Goal: Feedback & Contribution: Submit feedback/report problem

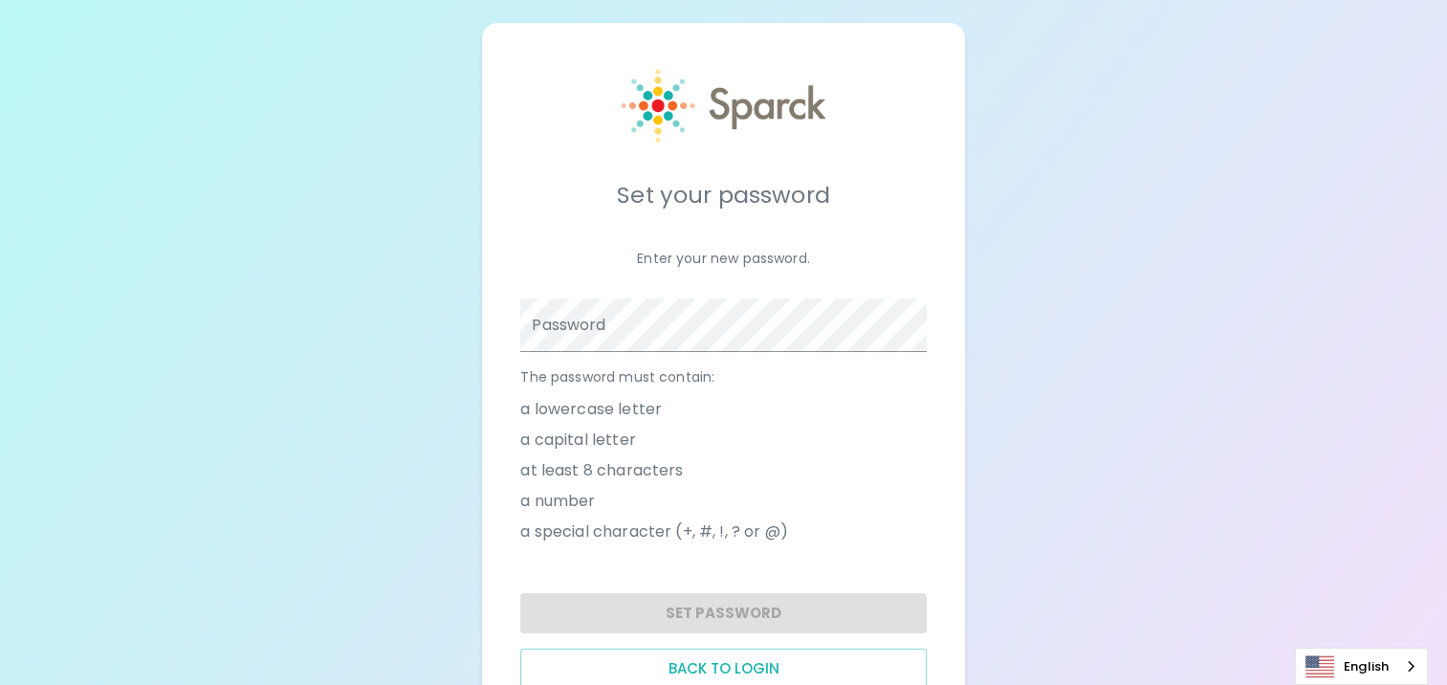
click at [87, 367] on div "Set your password Enter your new password. Password The password must contain: …" at bounding box center [723, 379] width 1447 height 758
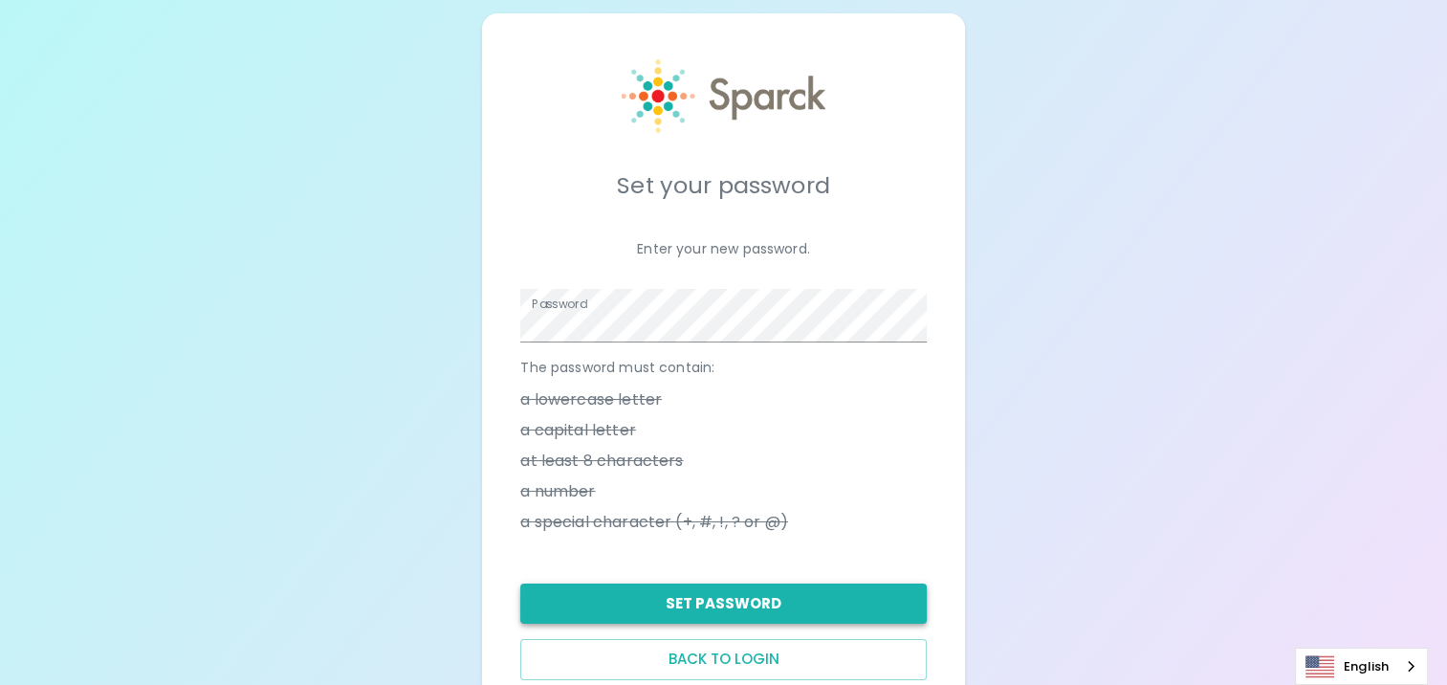
scroll to position [73, 0]
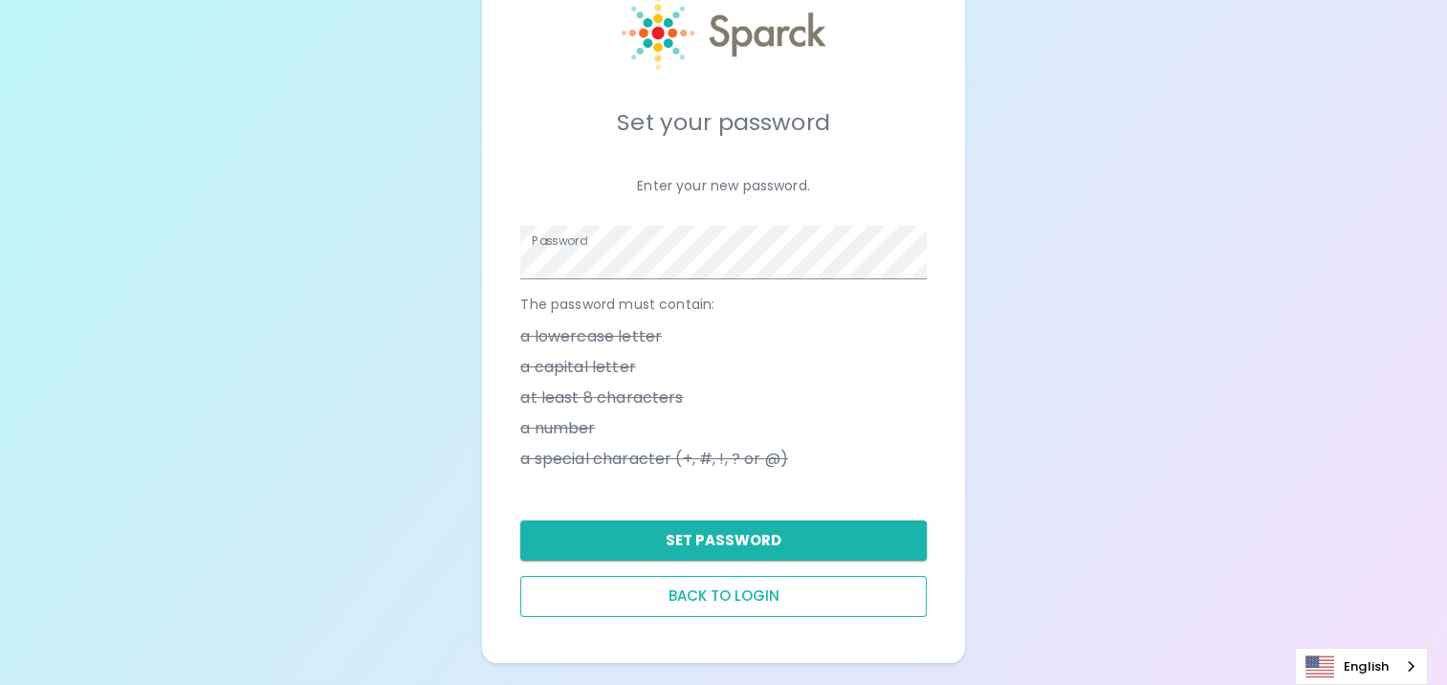
click at [692, 597] on button "Back to login" at bounding box center [722, 596] width 405 height 40
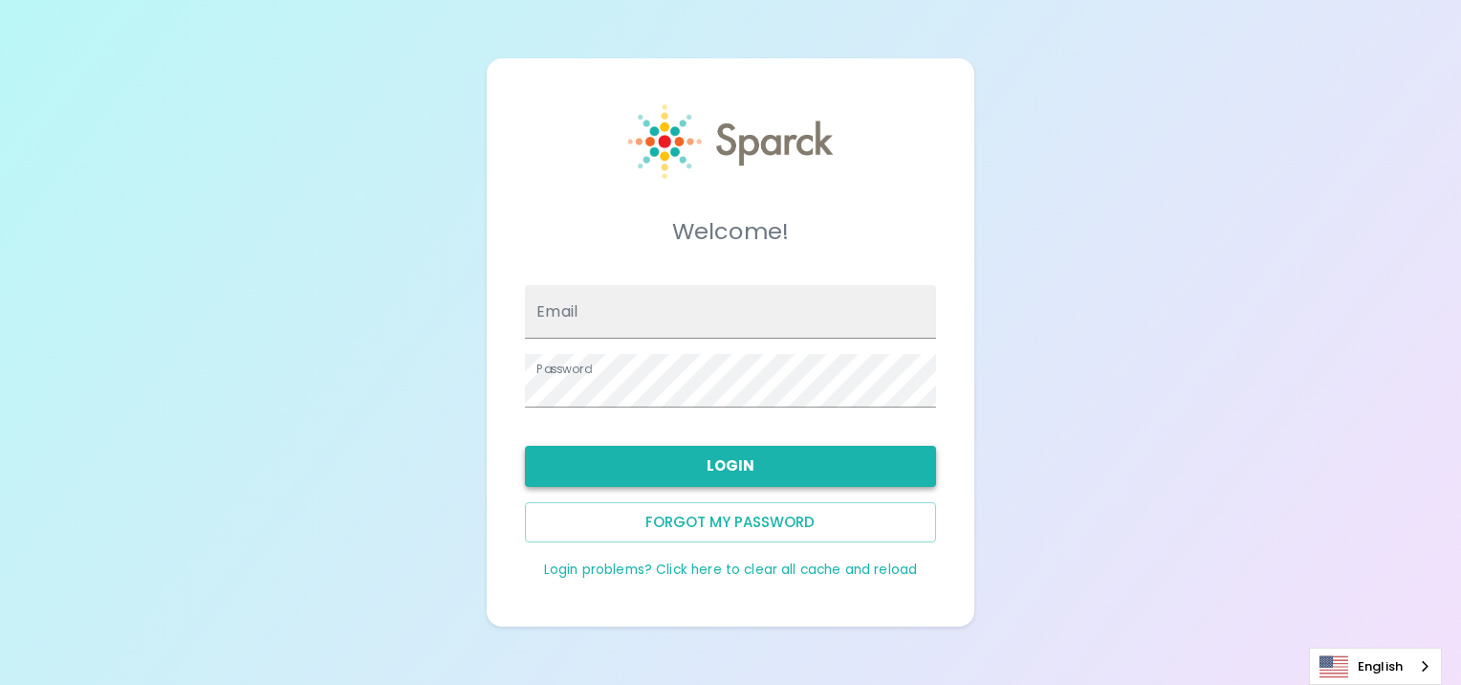
click at [726, 469] on button "Login" at bounding box center [730, 466] width 410 height 40
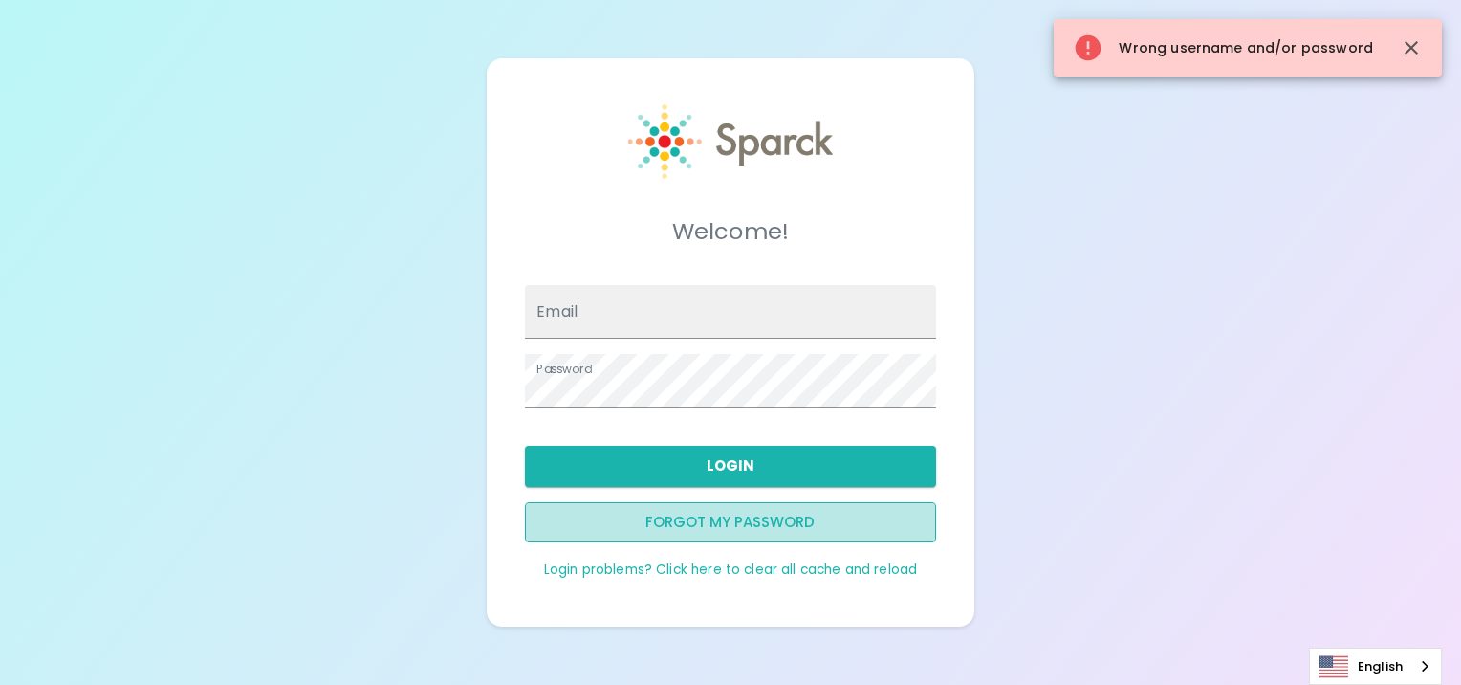
click at [727, 513] on button "Forgot my password" at bounding box center [730, 522] width 410 height 40
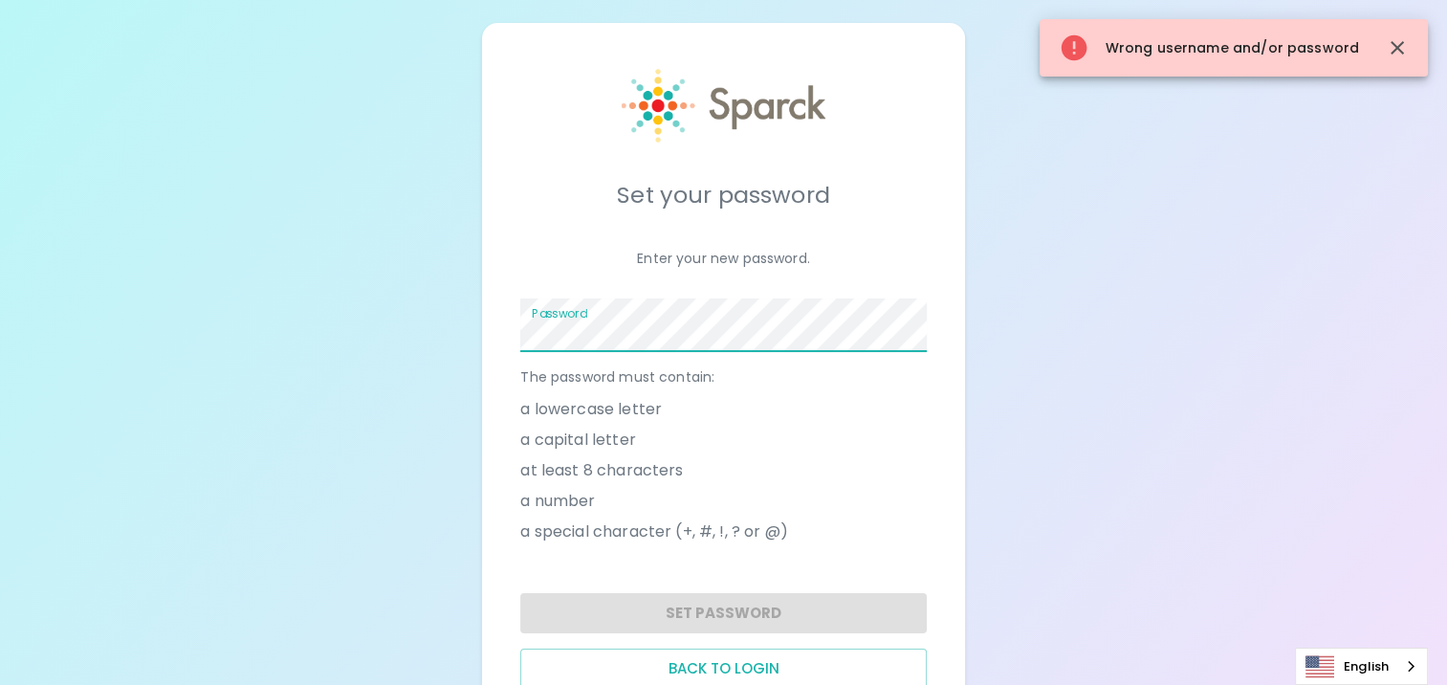
click at [573, 316] on div "Password" at bounding box center [722, 325] width 405 height 54
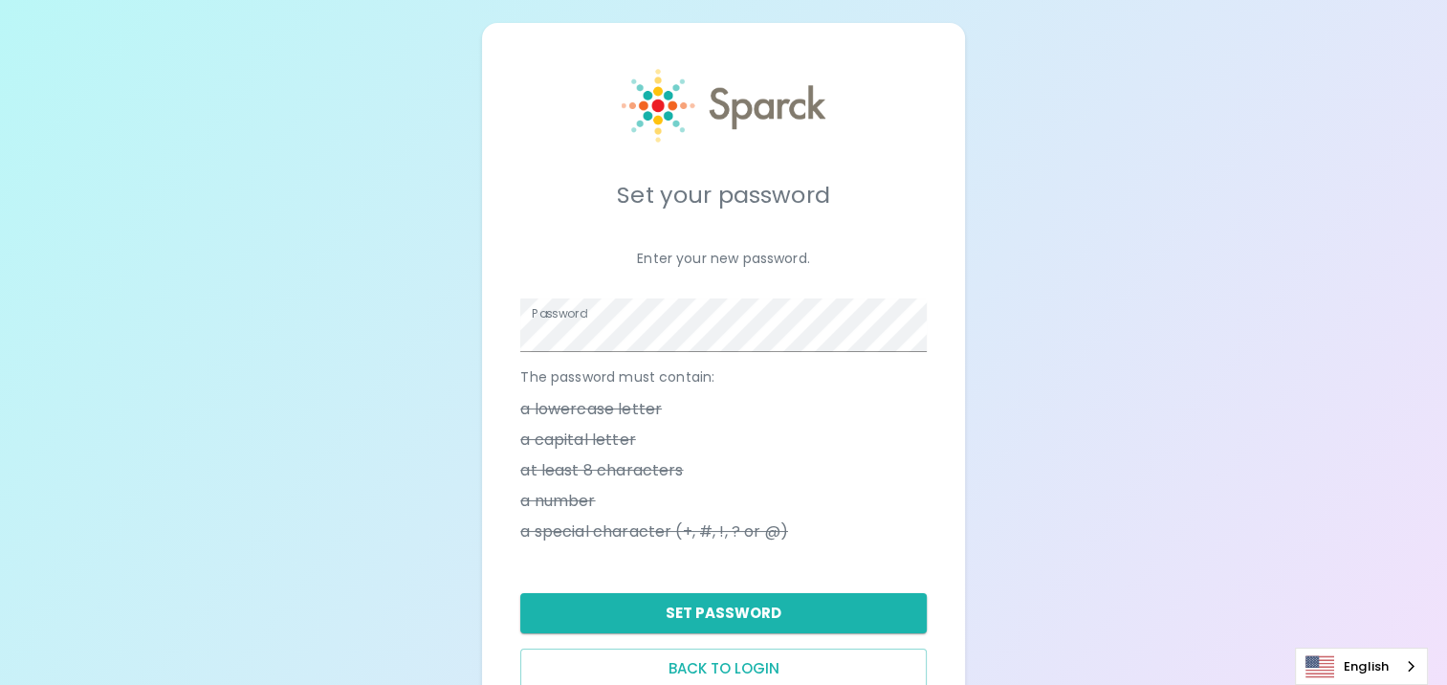
click at [730, 356] on div "The password must contain: a lowercase letter a capital letter at least 8 chara…" at bounding box center [715, 453] width 421 height 203
click at [332, 311] on div "Set your password Enter your new password. Password The password must contain: …" at bounding box center [723, 379] width 1447 height 758
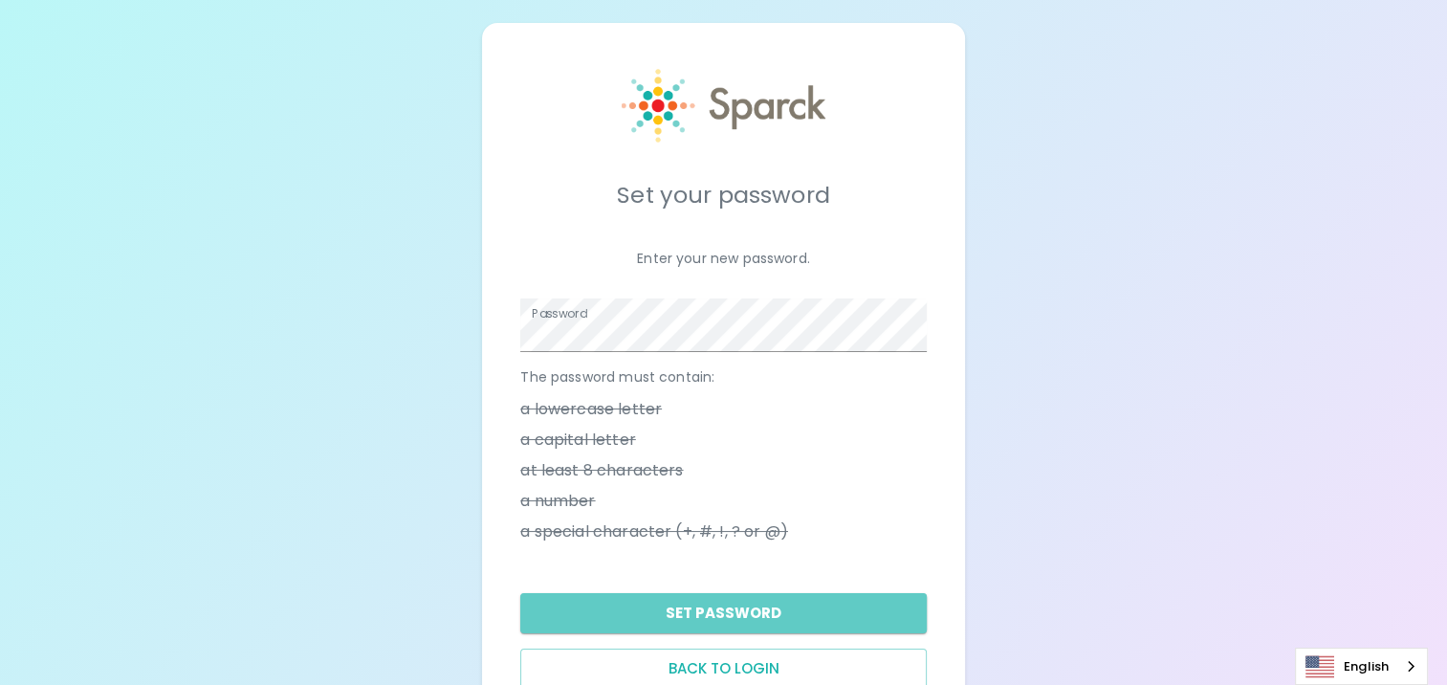
click at [658, 614] on button "Set Password" at bounding box center [722, 613] width 405 height 40
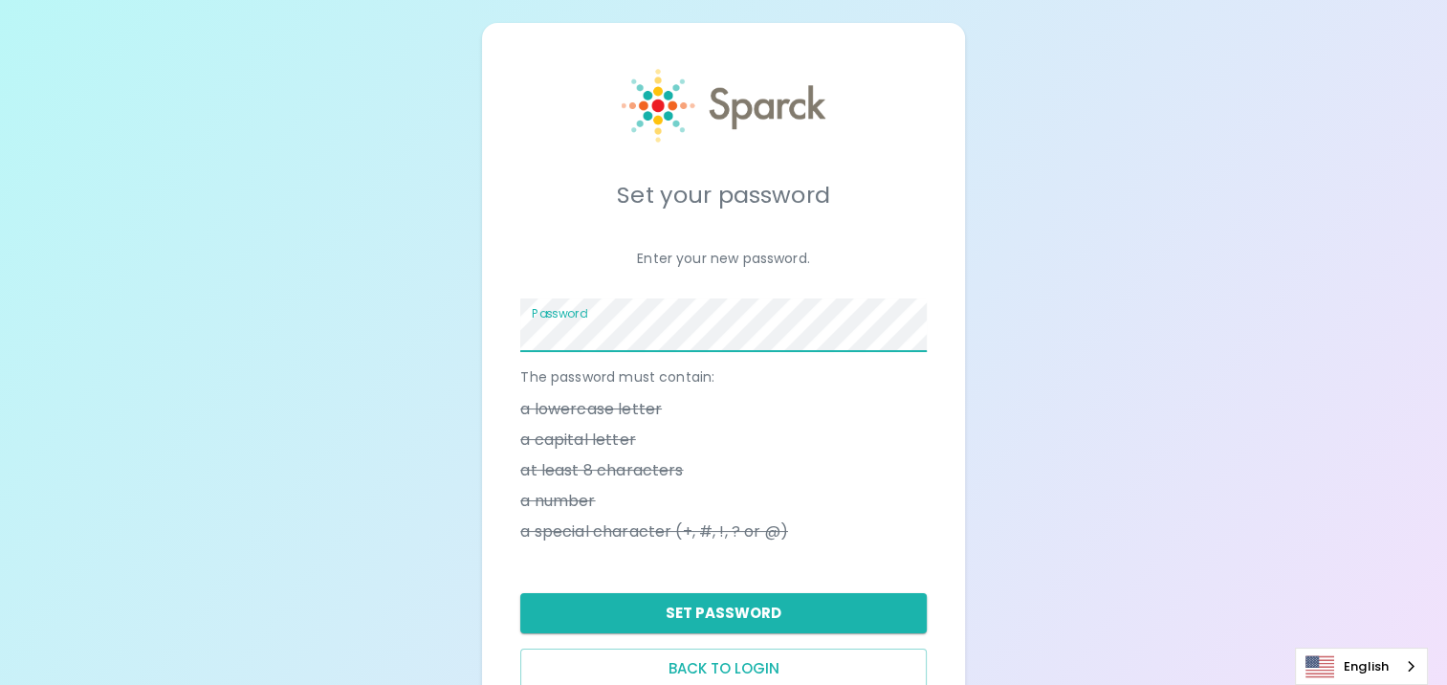
click at [105, 333] on div "Set your password Enter your new password. Password The password must contain: …" at bounding box center [723, 379] width 1447 height 758
click at [705, 611] on button "Set Password" at bounding box center [722, 613] width 405 height 40
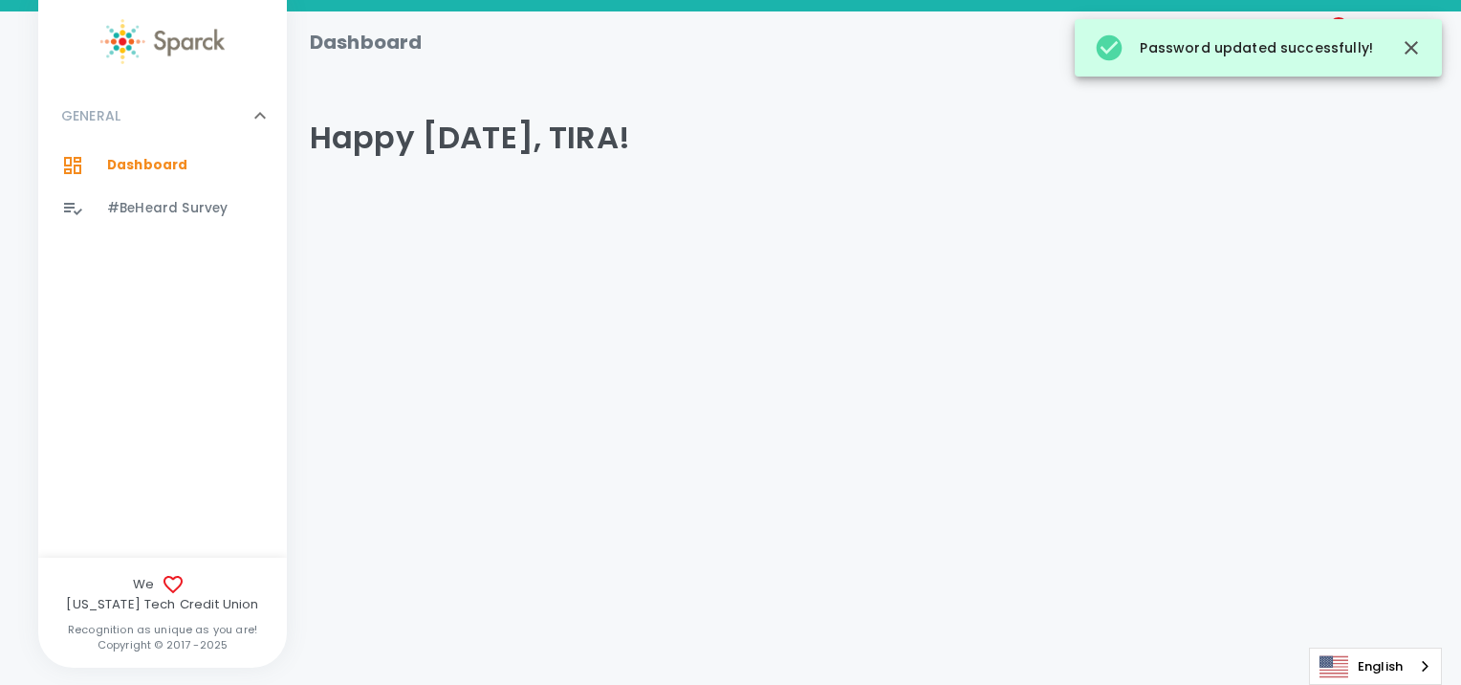
click at [84, 205] on div at bounding box center [84, 208] width 46 height 23
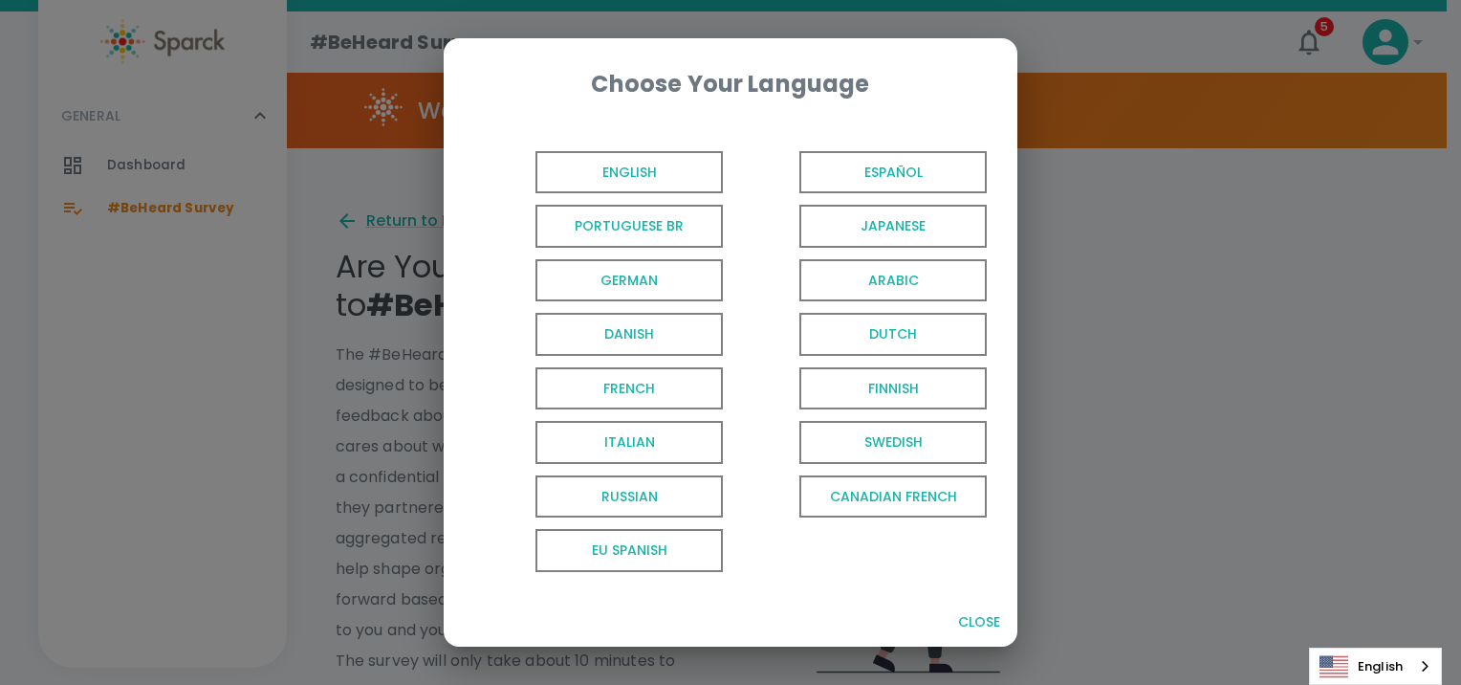
click at [621, 163] on span "English" at bounding box center [629, 172] width 187 height 43
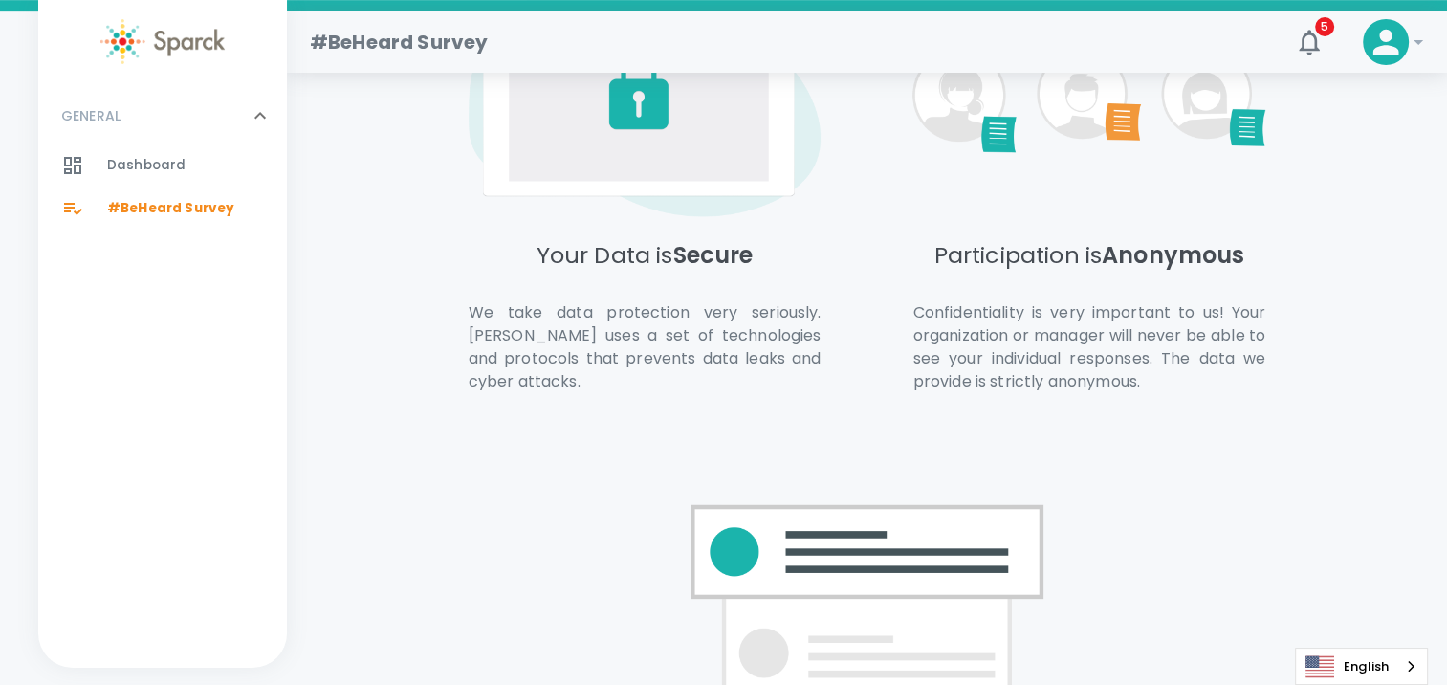
scroll to position [1364, 0]
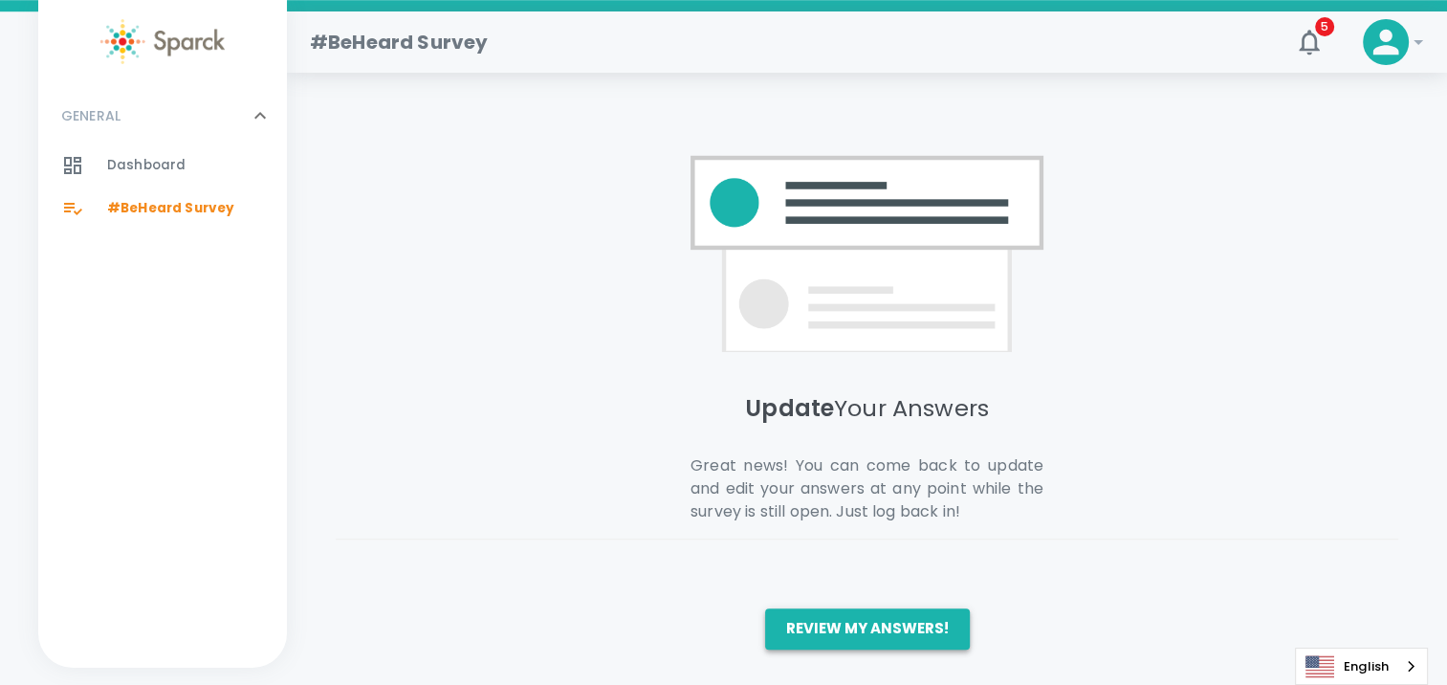
click at [914, 623] on button "Review my answers!" at bounding box center [867, 628] width 205 height 40
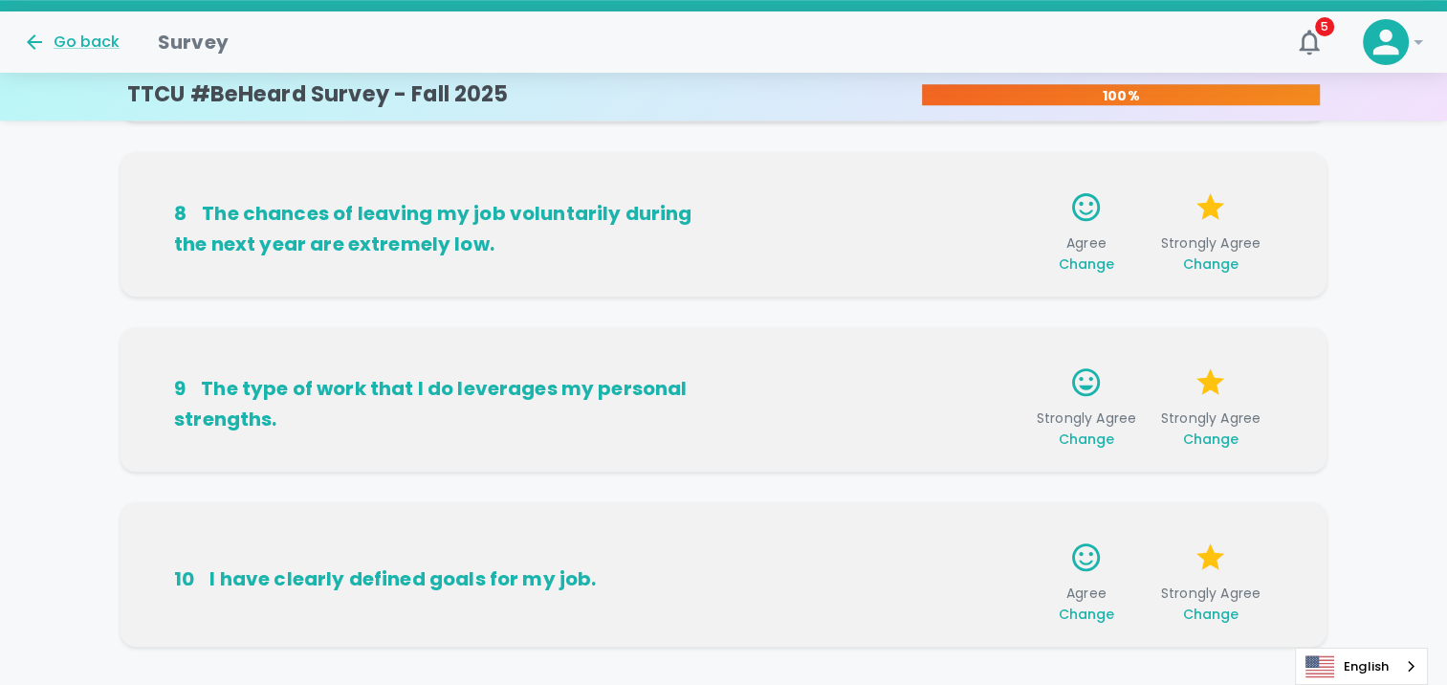
scroll to position [1383, 0]
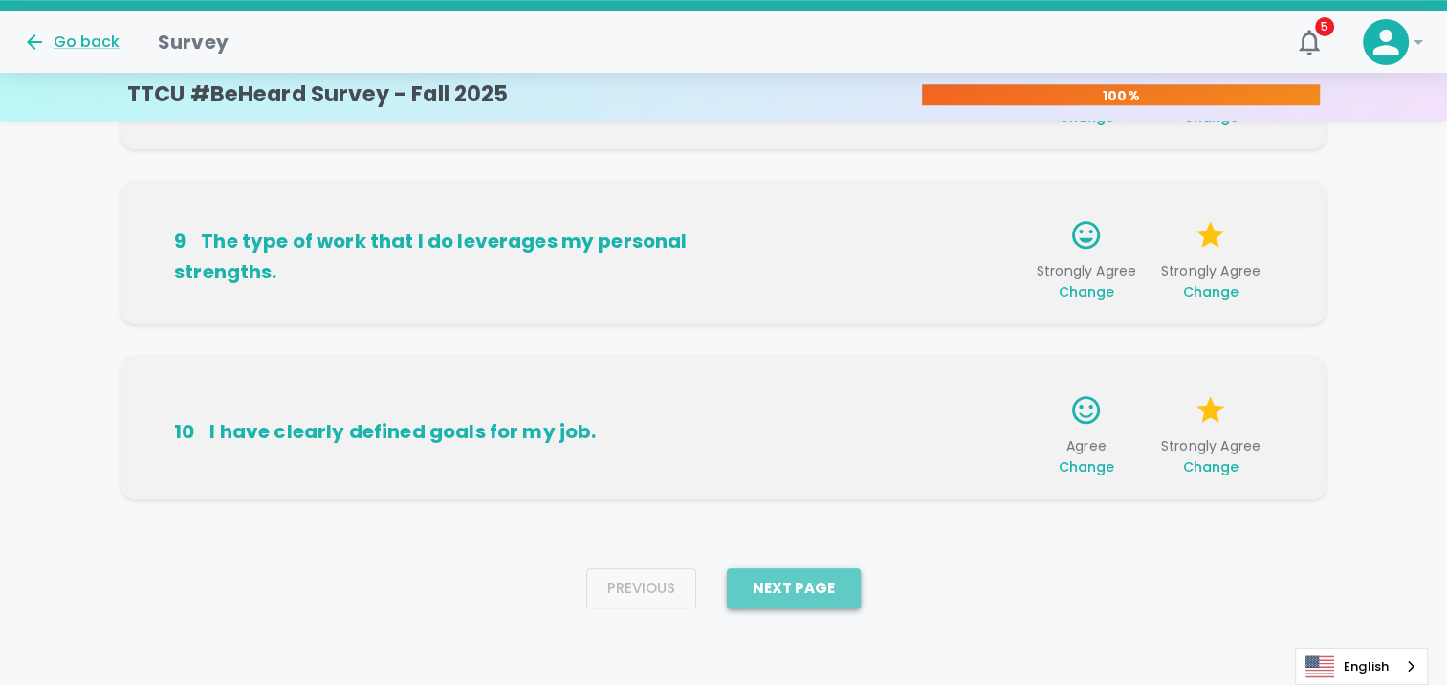
drag, startPoint x: 809, startPoint y: 581, endPoint x: 796, endPoint y: 581, distance: 13.4
click at [809, 581] on button "Next Page" at bounding box center [794, 588] width 134 height 40
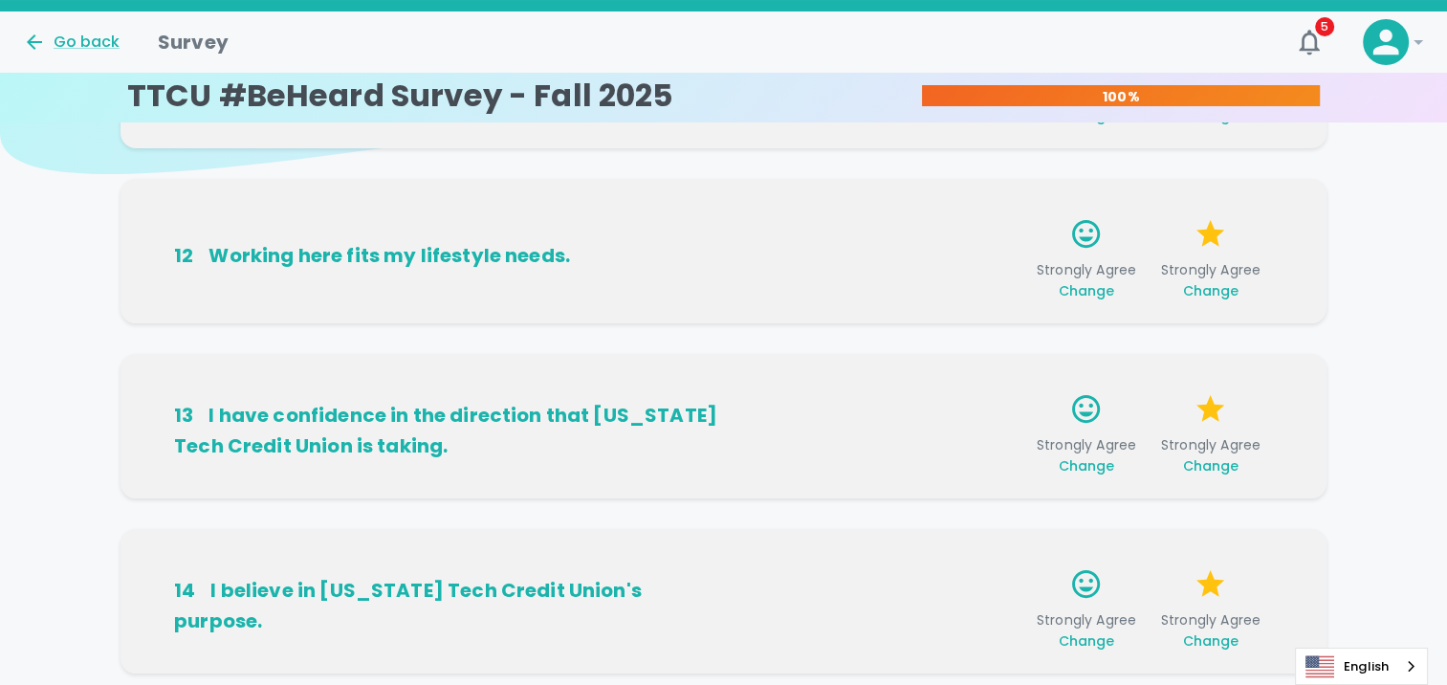
scroll to position [0, 0]
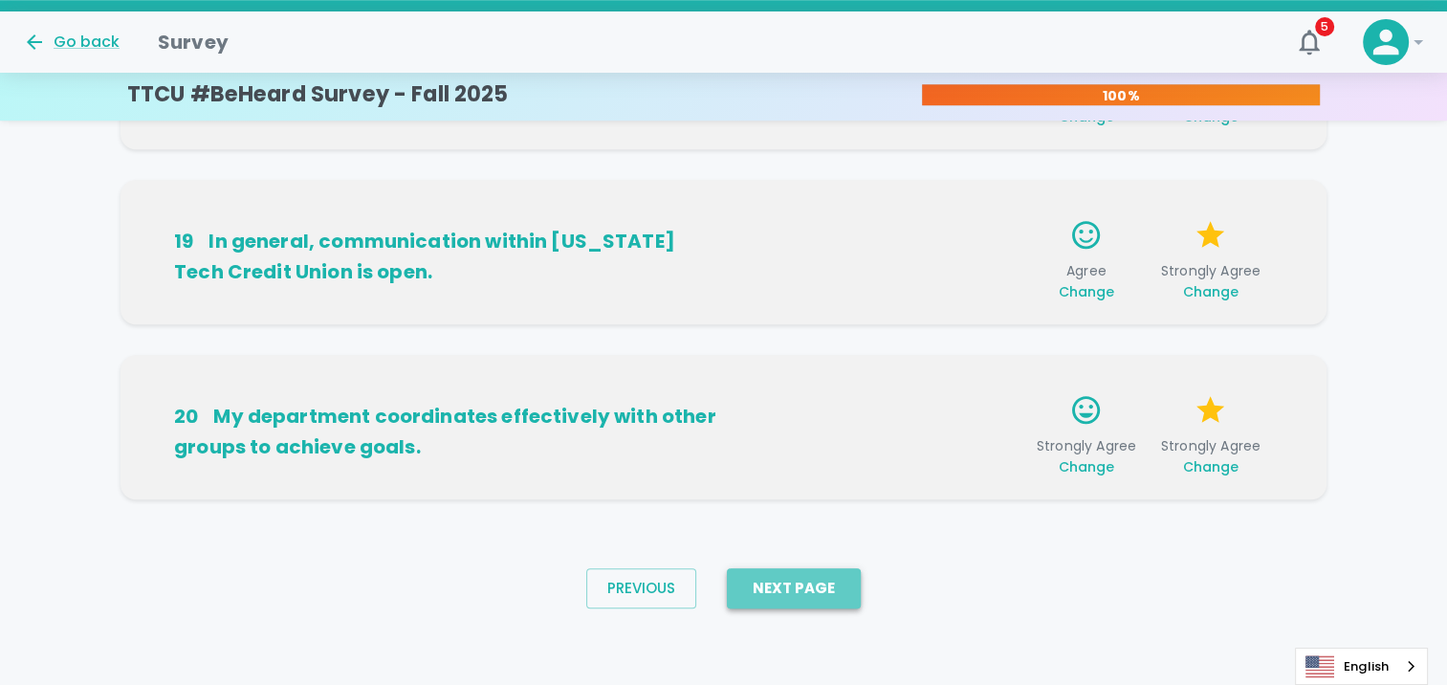
click at [820, 596] on button "Next Page" at bounding box center [794, 588] width 134 height 40
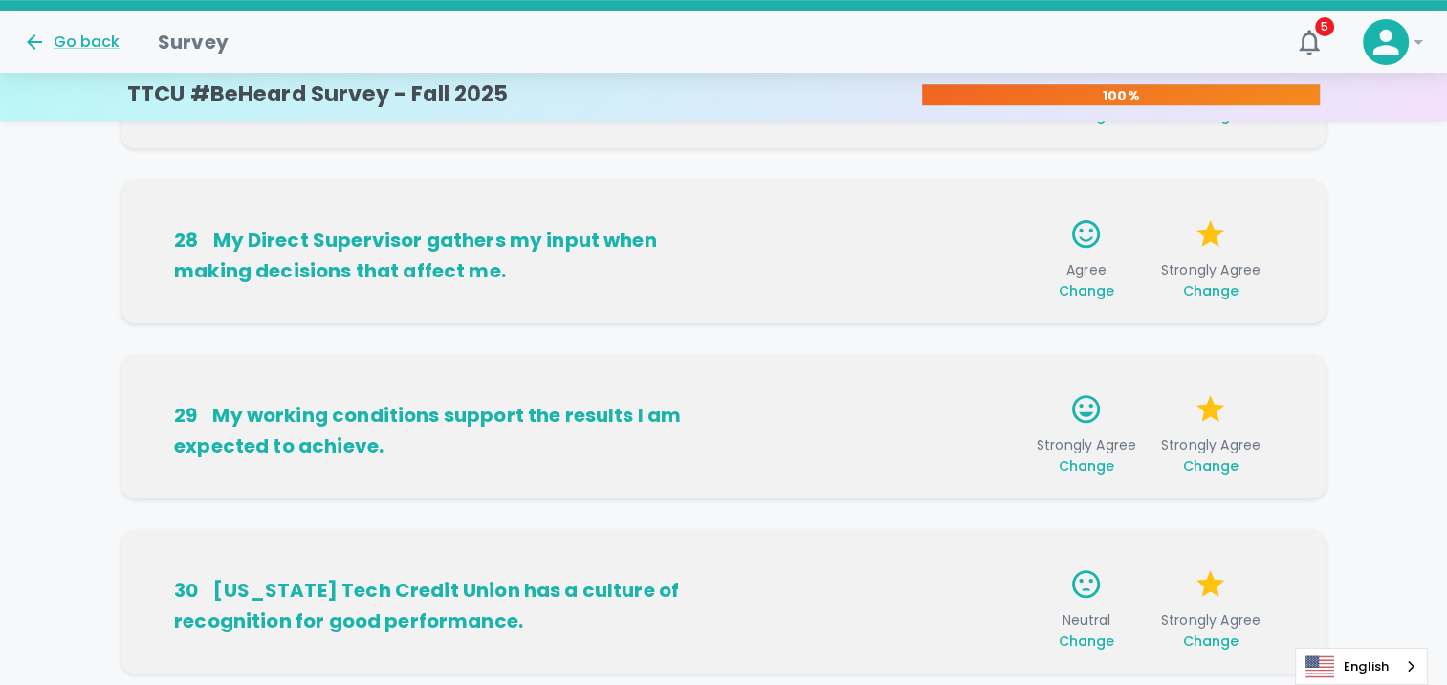
scroll to position [1383, 0]
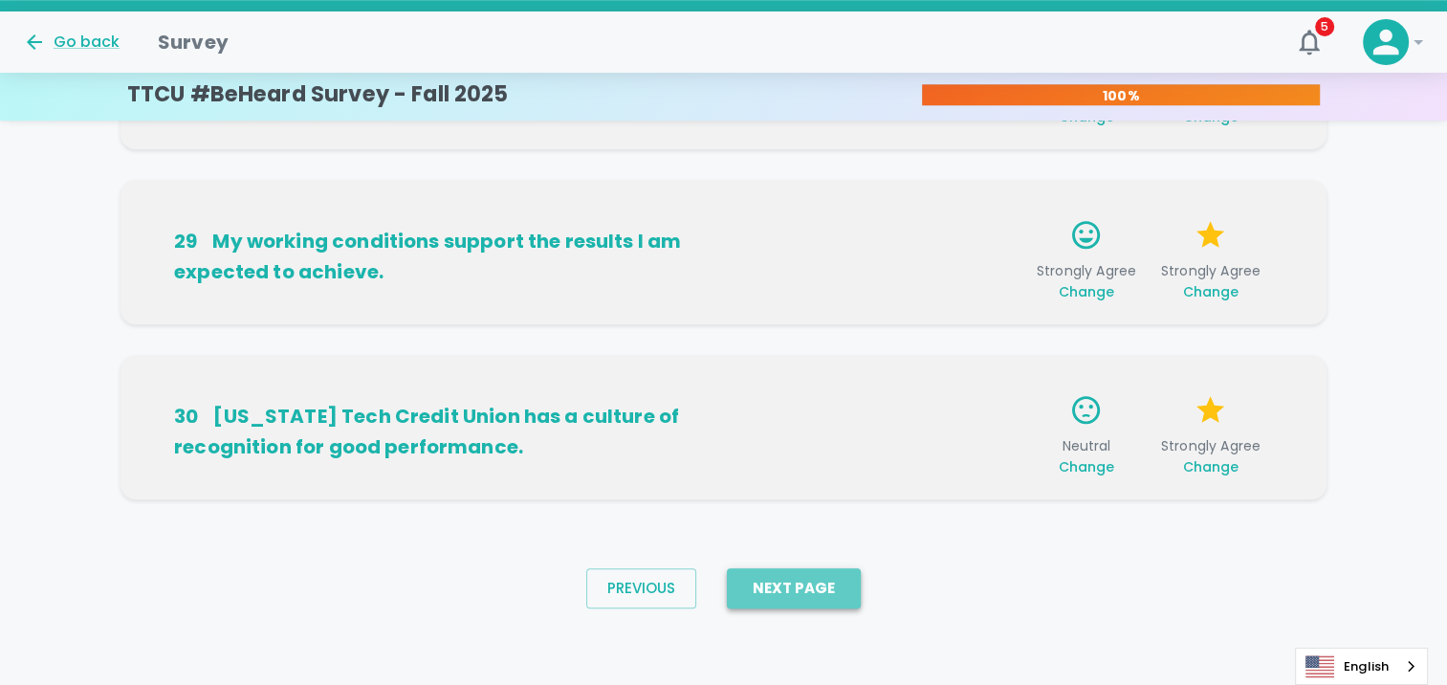
click at [796, 580] on button "Next Page" at bounding box center [794, 588] width 134 height 40
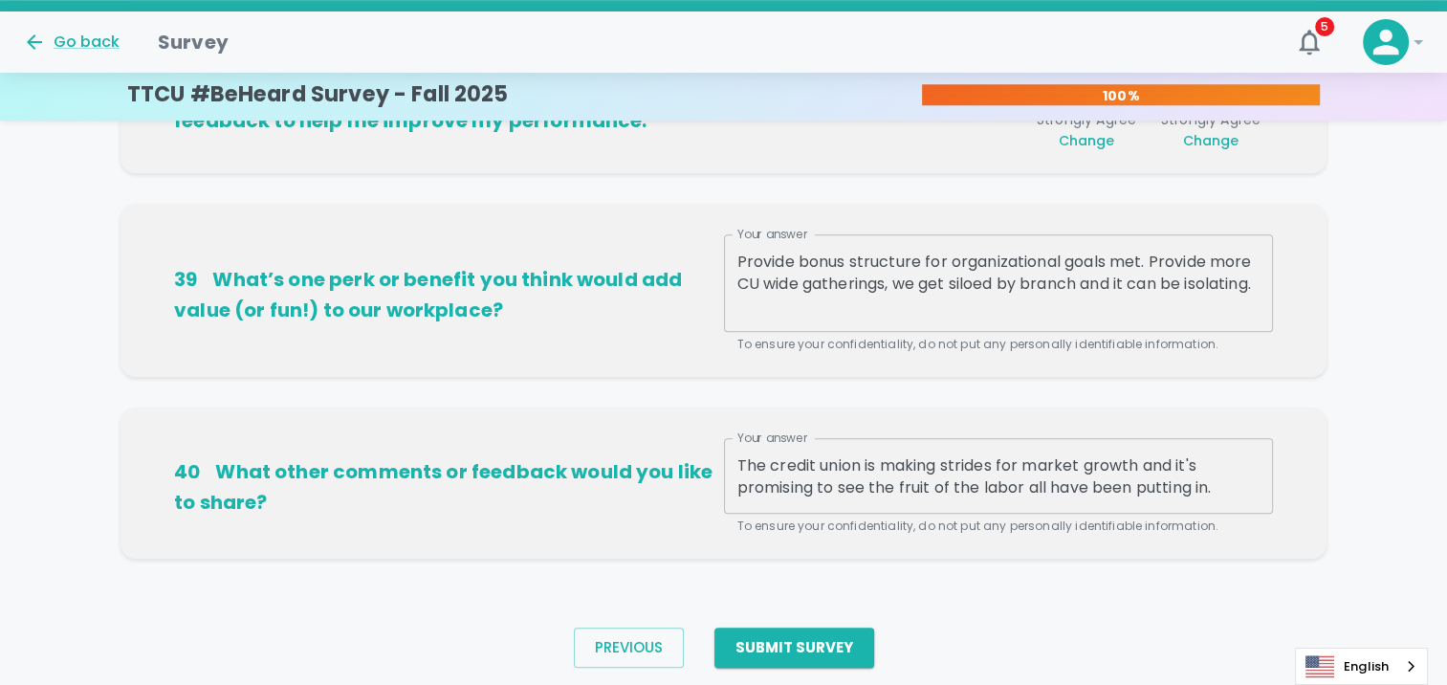
scroll to position [1418, 0]
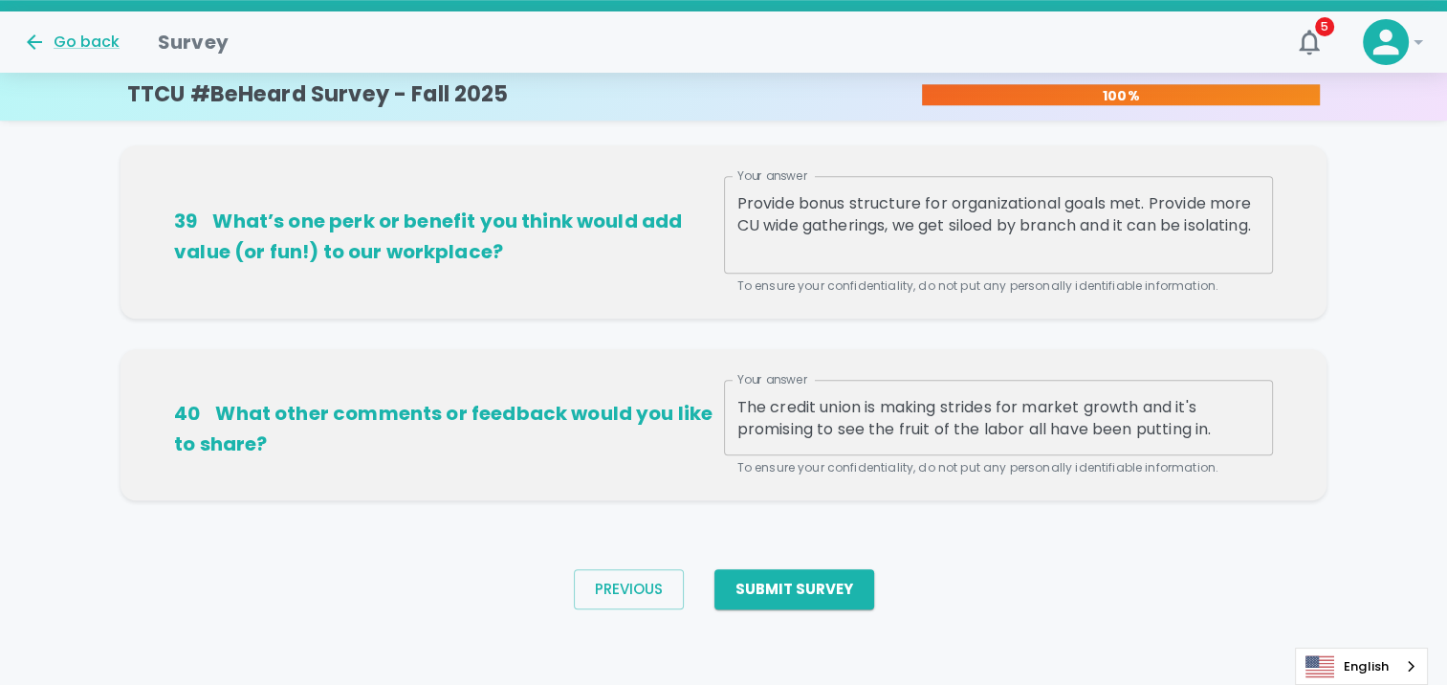
click at [887, 268] on div "Provide bonus structure for organizational goals met. Provide more CU wide gath…" at bounding box center [998, 225] width 549 height 98
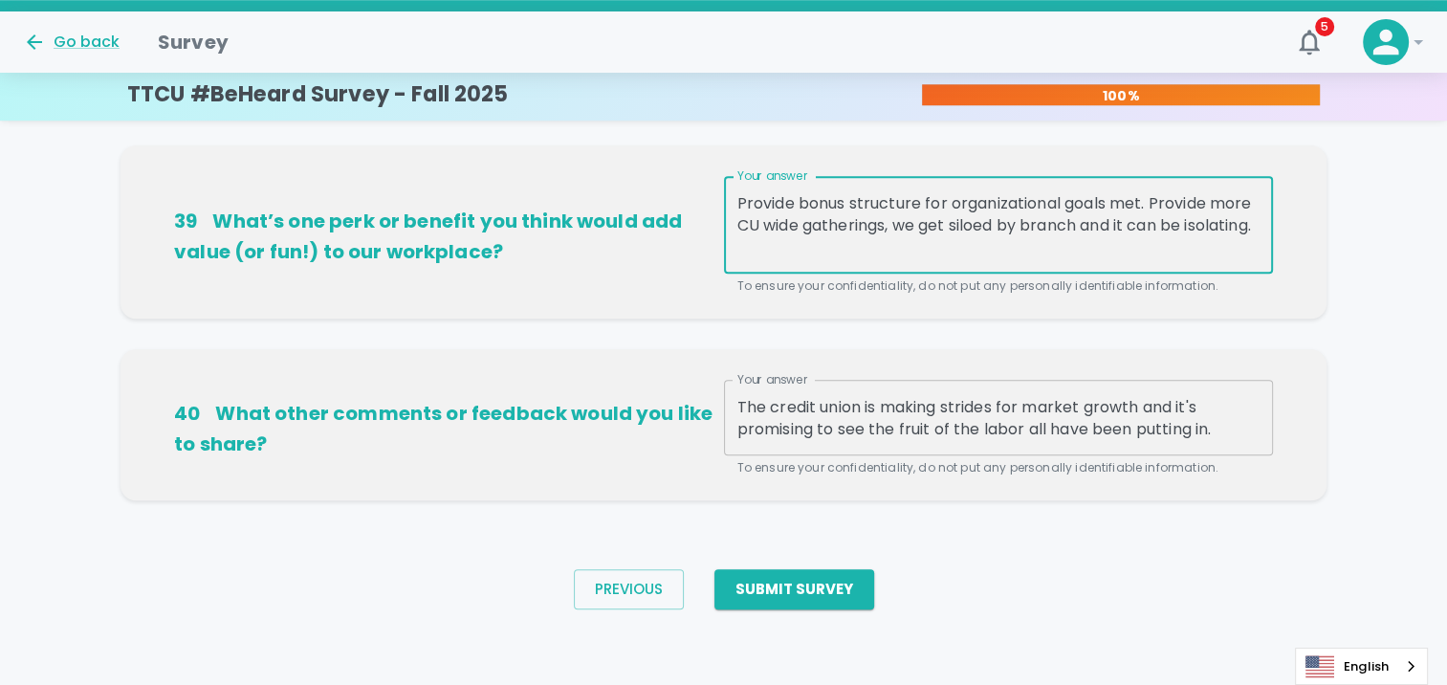
click at [869, 260] on div "Provide bonus structure for organizational goals met. Provide more CU wide gath…" at bounding box center [998, 225] width 549 height 98
click at [956, 252] on textarea "Provide bonus structure for organizational goals met. Provide more CU wide gath…" at bounding box center [998, 225] width 522 height 66
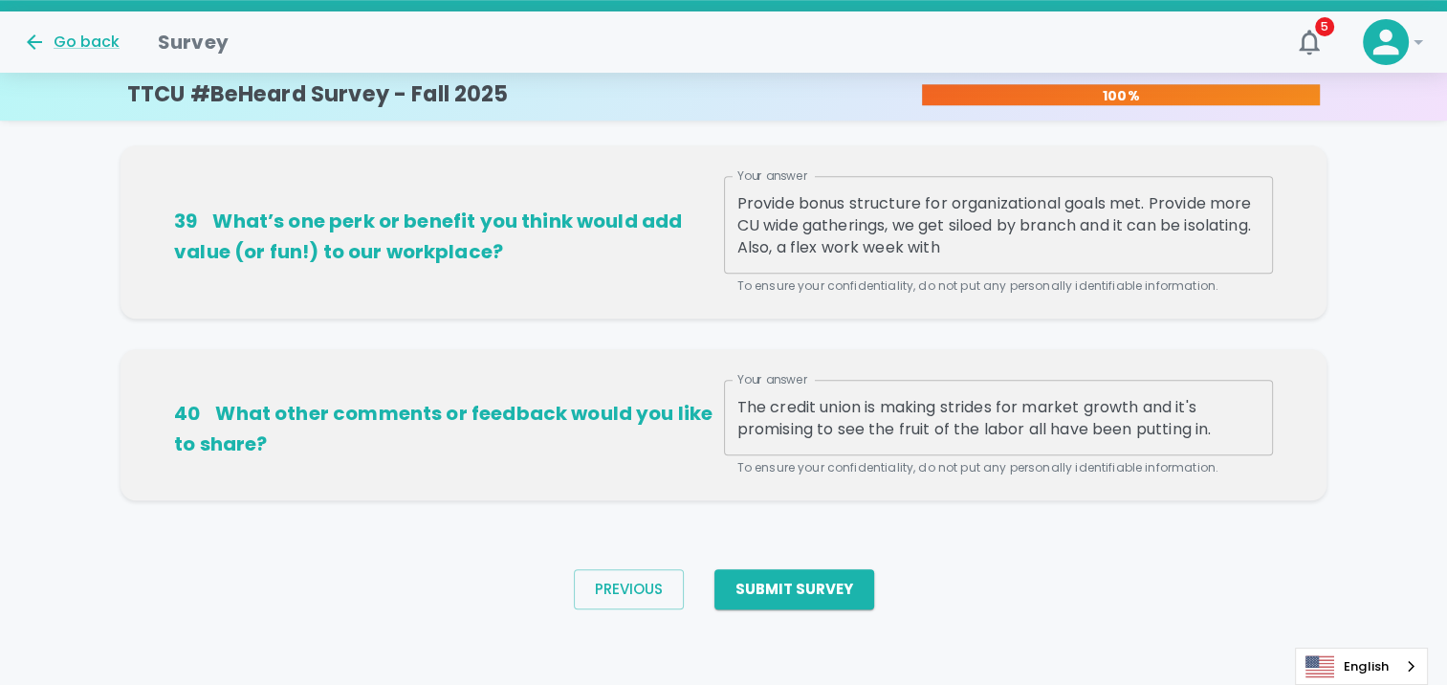
drag, startPoint x: 1362, startPoint y: 271, endPoint x: 1335, endPoint y: 276, distance: 27.4
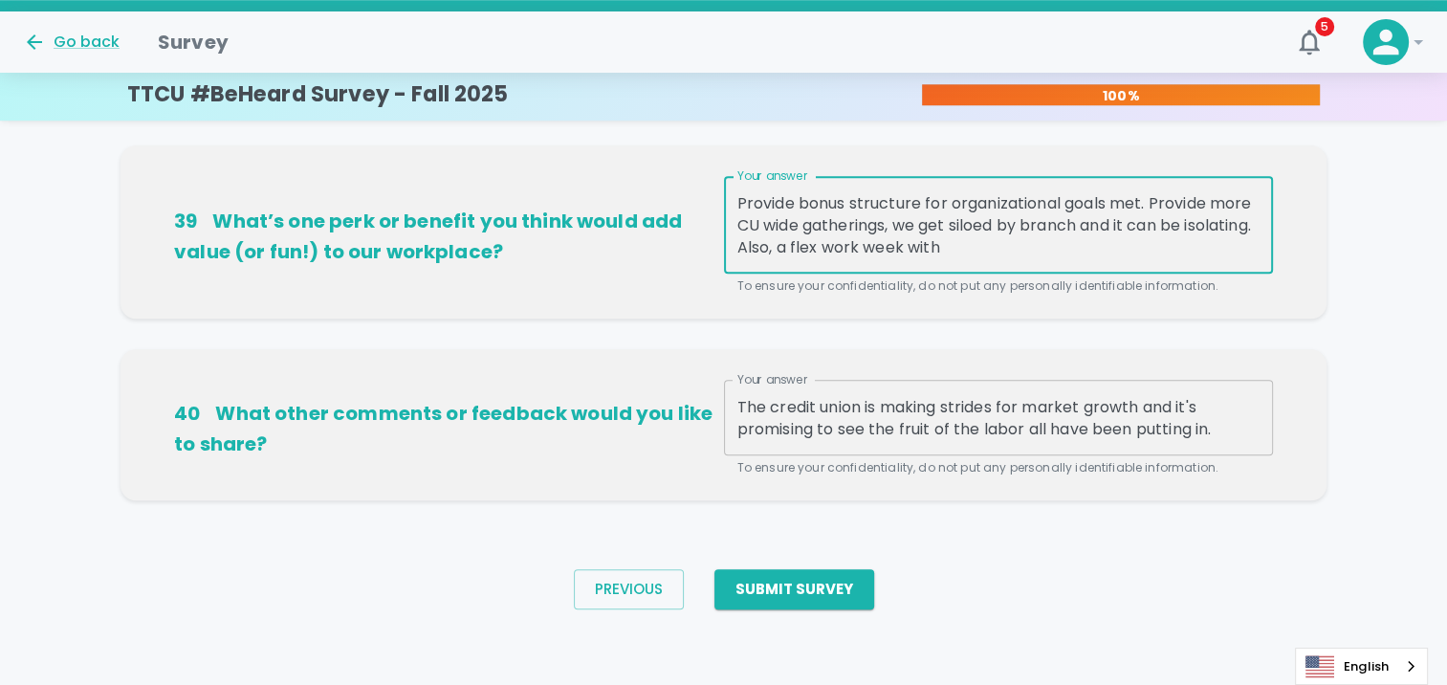
click at [1075, 249] on textarea "Provide bonus structure for organizational goals met. Provide more CU wide gath…" at bounding box center [998, 225] width 522 height 66
drag, startPoint x: 1075, startPoint y: 249, endPoint x: 849, endPoint y: 249, distance: 225.7
click at [849, 249] on textarea "Provide bonus structure for organizational goals met. Provide more CU wide gath…" at bounding box center [998, 225] width 522 height 66
drag, startPoint x: 1185, startPoint y: 226, endPoint x: 1137, endPoint y: 230, distance: 48.1
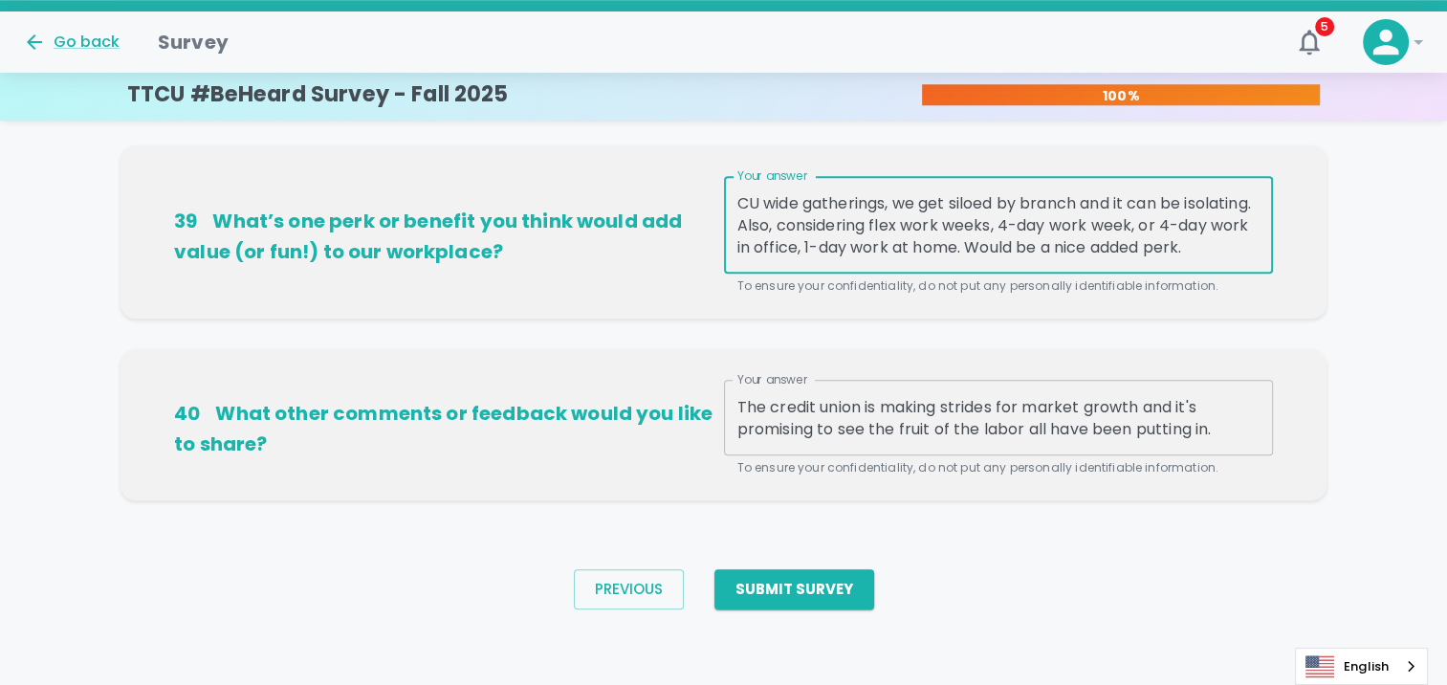
click at [1137, 230] on textarea "Provide bonus structure for organizational goals met. Provide more CU wide gath…" at bounding box center [998, 225] width 522 height 66
click at [842, 254] on textarea "Provide bonus structure for organizational goals met. Provide more CU wide gath…" at bounding box center [998, 225] width 522 height 66
type textarea "Provide bonus structure for organizational goals met. Provide more CU wide gath…"
click at [765, 581] on button "Submit Survey" at bounding box center [794, 589] width 160 height 40
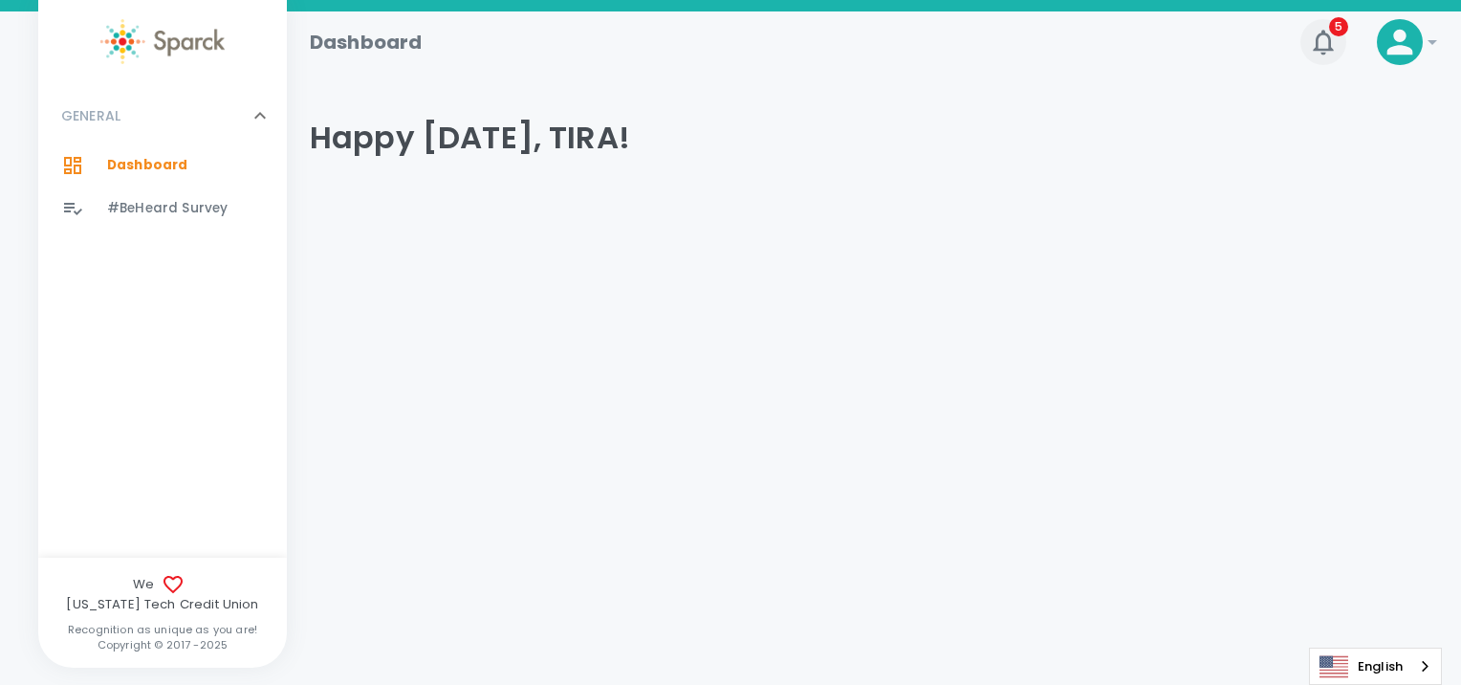
click at [1316, 46] on icon "button" at bounding box center [1323, 42] width 31 height 31
